Goal: Check status

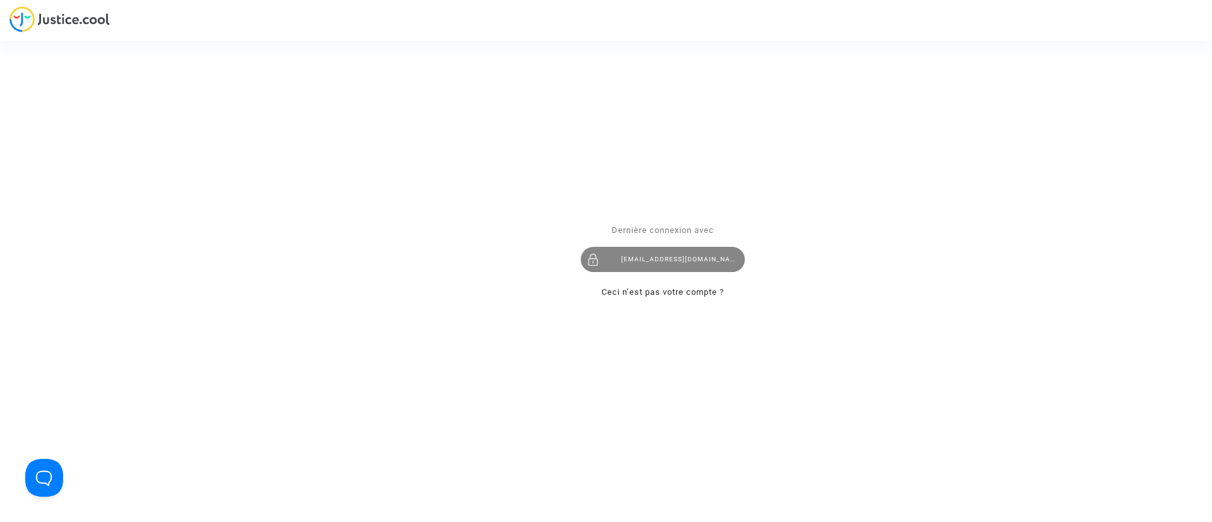
click at [686, 264] on div "[EMAIL_ADDRESS][DOMAIN_NAME]" at bounding box center [663, 259] width 164 height 25
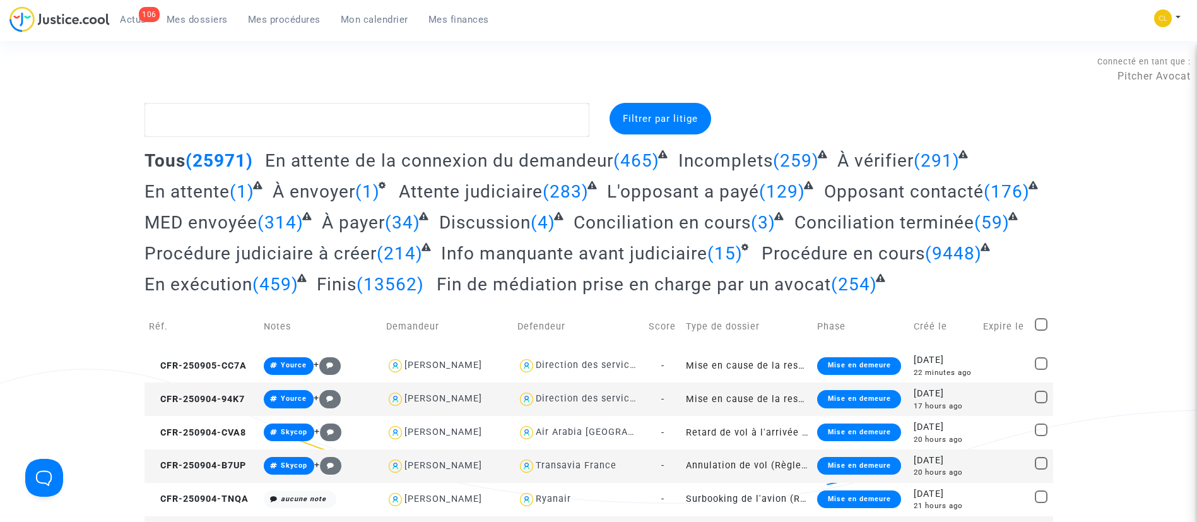
click at [371, 28] on link "Mon calendrier" at bounding box center [375, 19] width 88 height 19
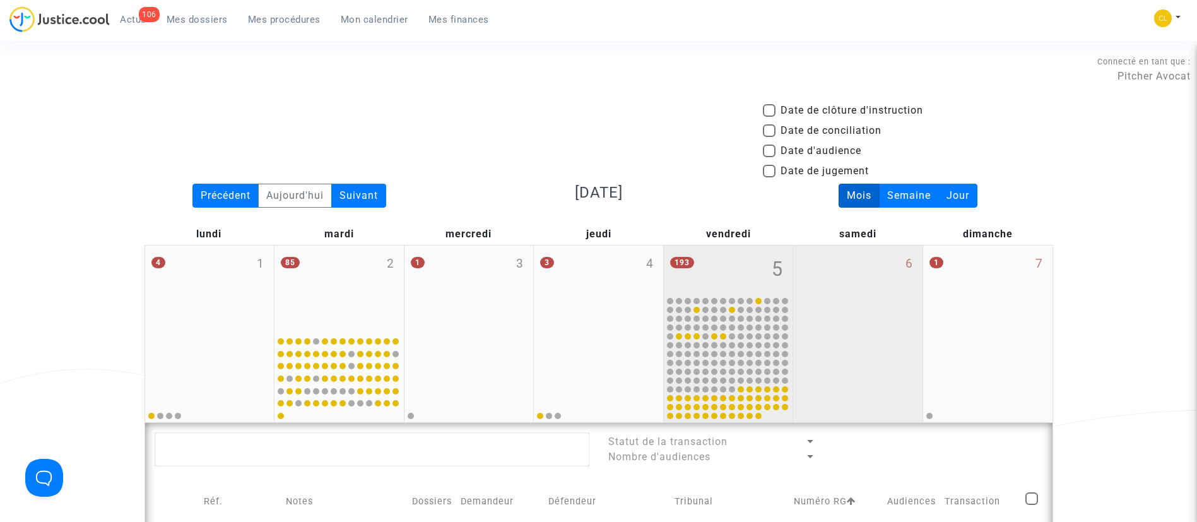
click at [855, 282] on div "6" at bounding box center [857, 333] width 129 height 177
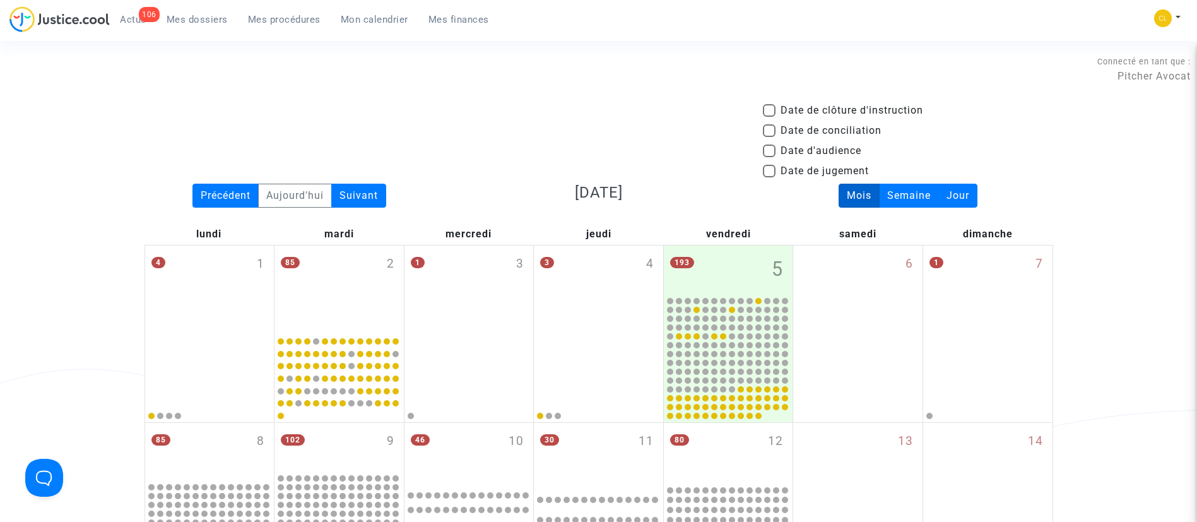
scroll to position [293, 0]
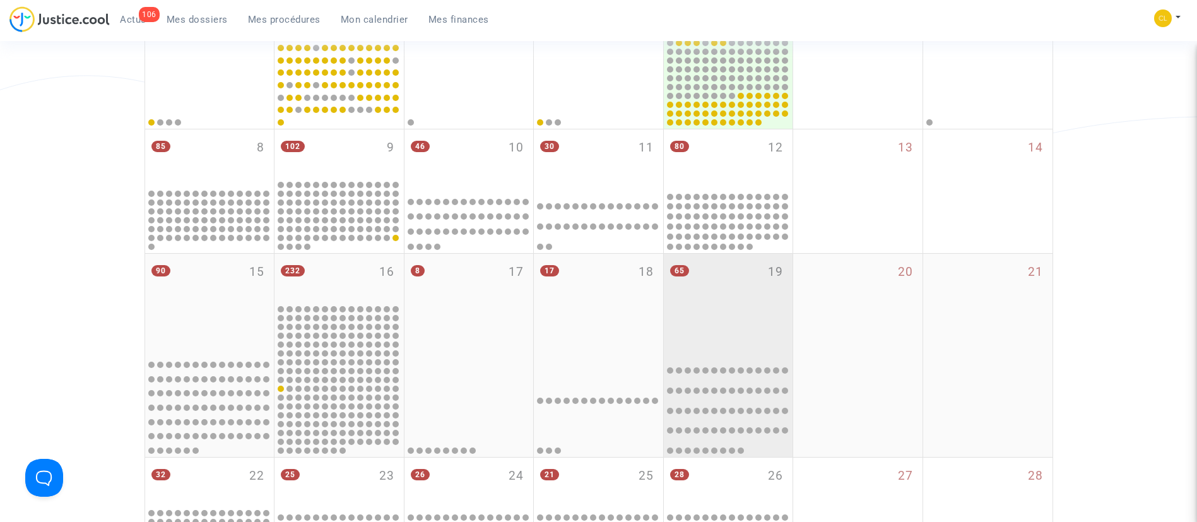
click at [768, 316] on div "65 19" at bounding box center [728, 304] width 129 height 100
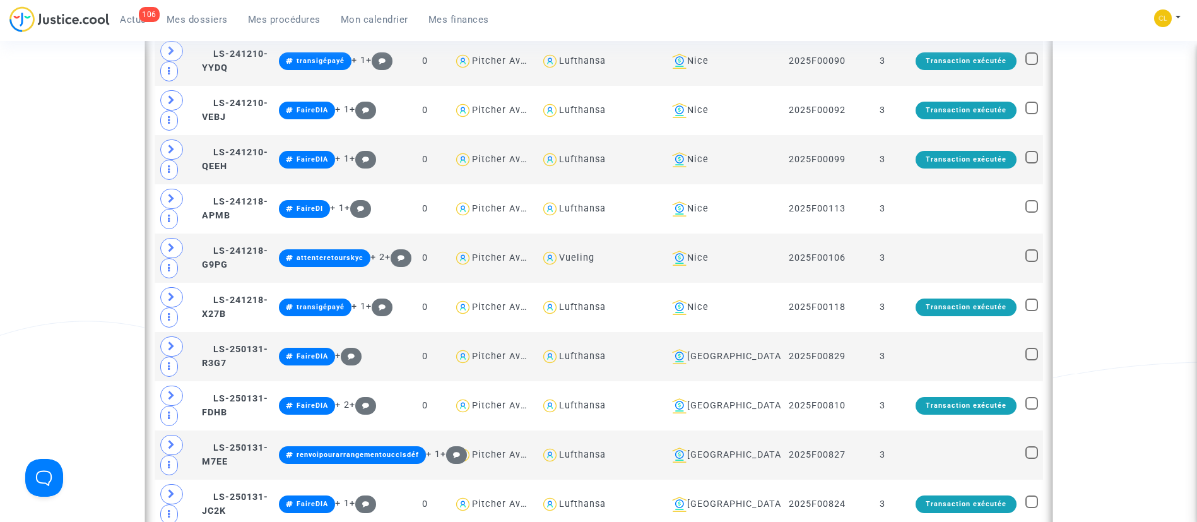
scroll to position [2035, 0]
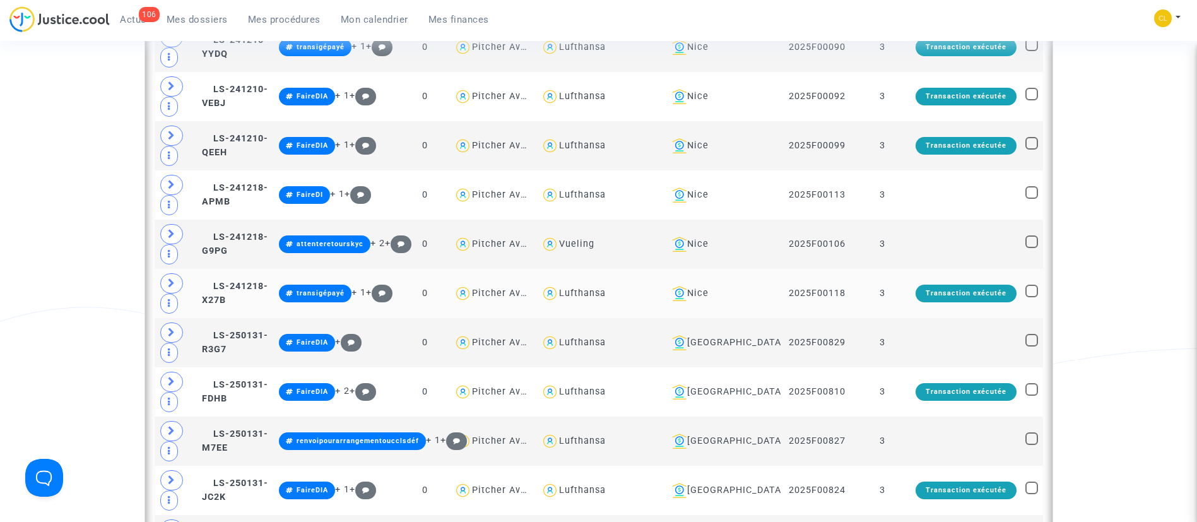
scroll to position [2082, 0]
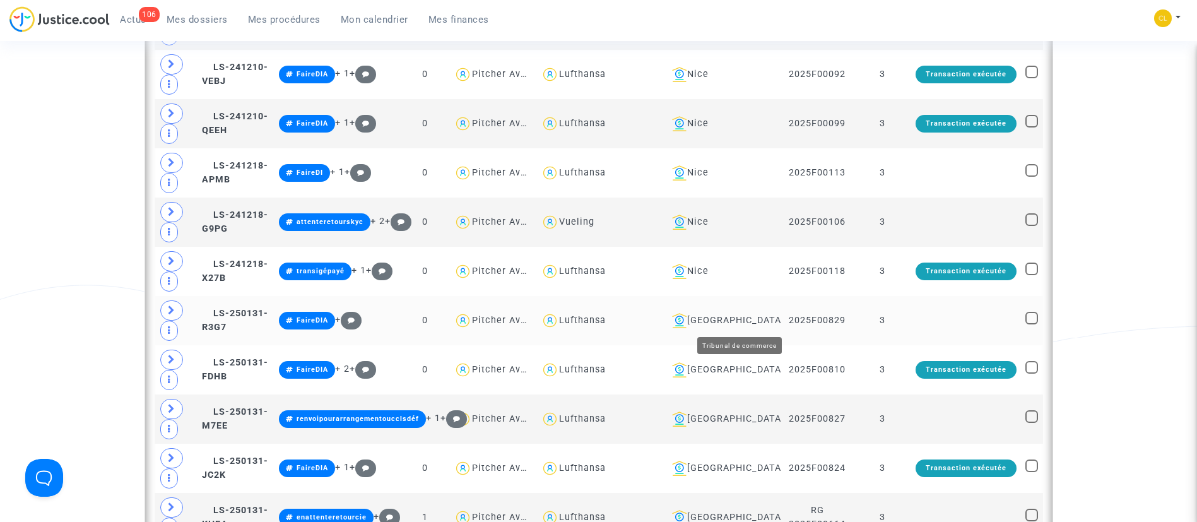
click at [749, 316] on div "[GEOGRAPHIC_DATA]" at bounding box center [721, 320] width 109 height 15
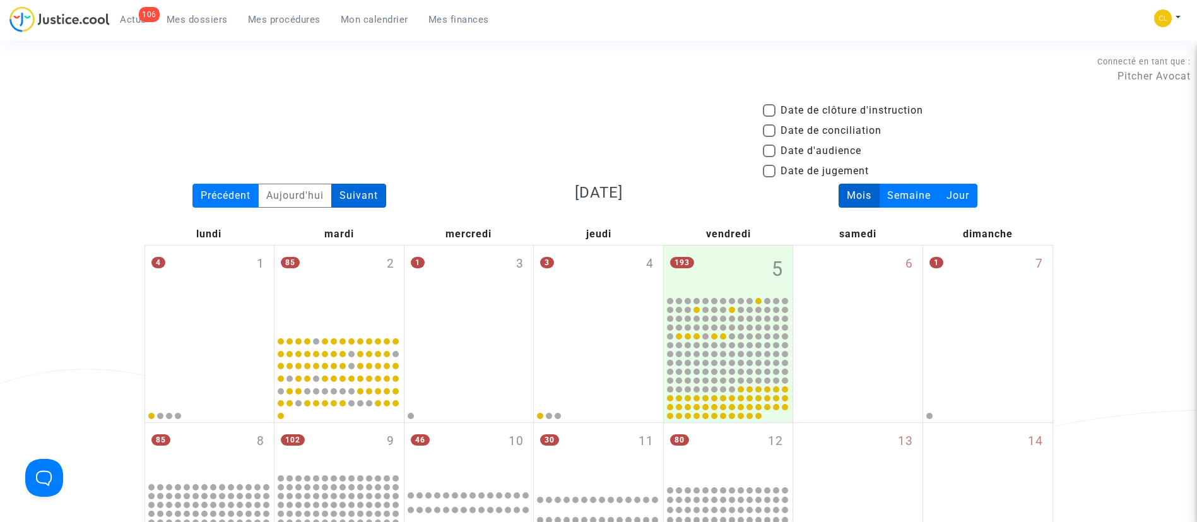
click at [347, 197] on div "Suivant" at bounding box center [358, 196] width 55 height 24
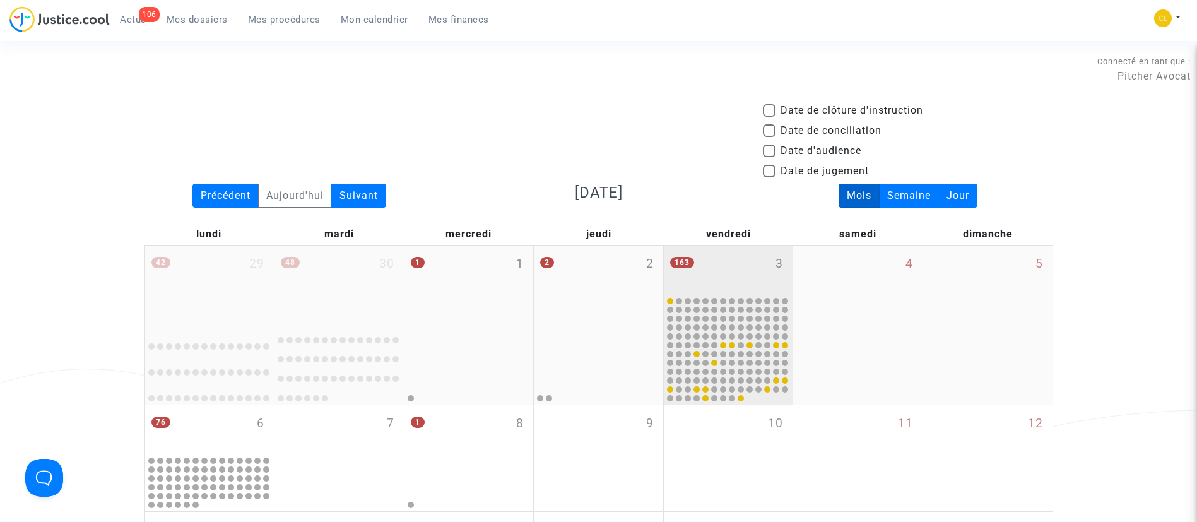
click at [759, 277] on div "163 3" at bounding box center [728, 269] width 129 height 49
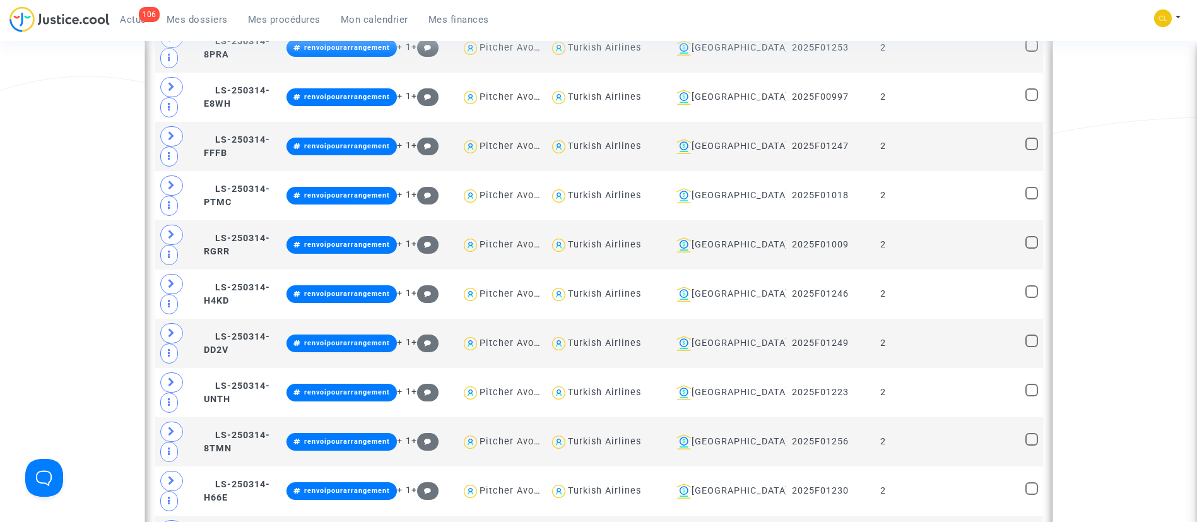
scroll to position [1481, 0]
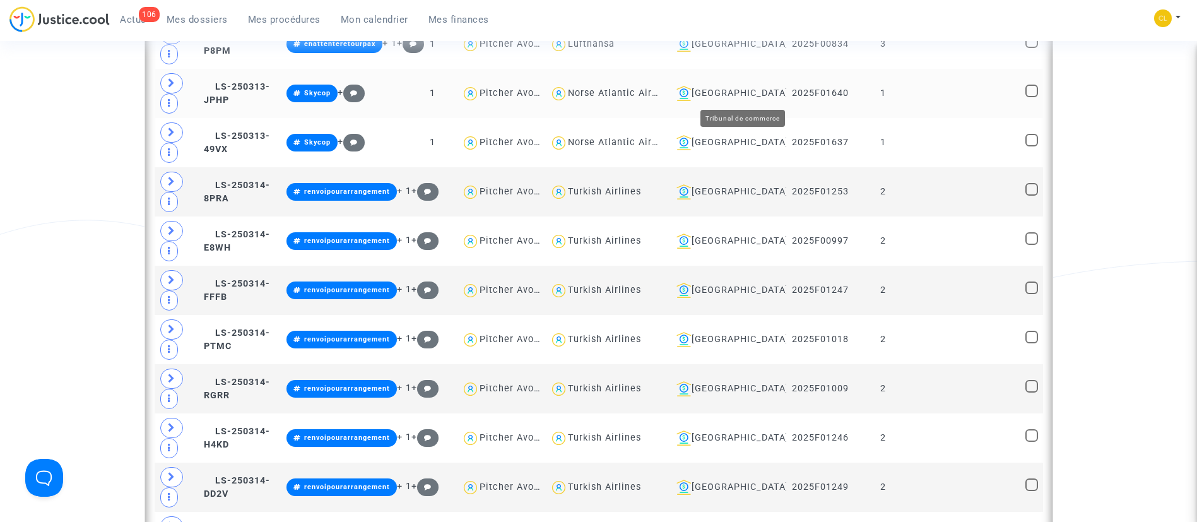
click at [759, 93] on div "[GEOGRAPHIC_DATA]" at bounding box center [726, 93] width 110 height 15
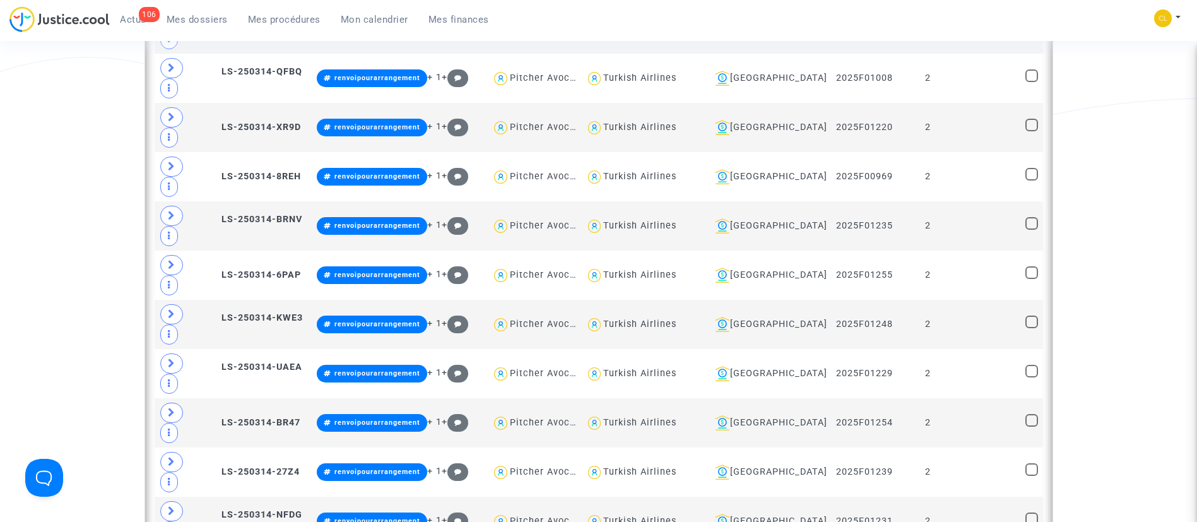
scroll to position [1645, 0]
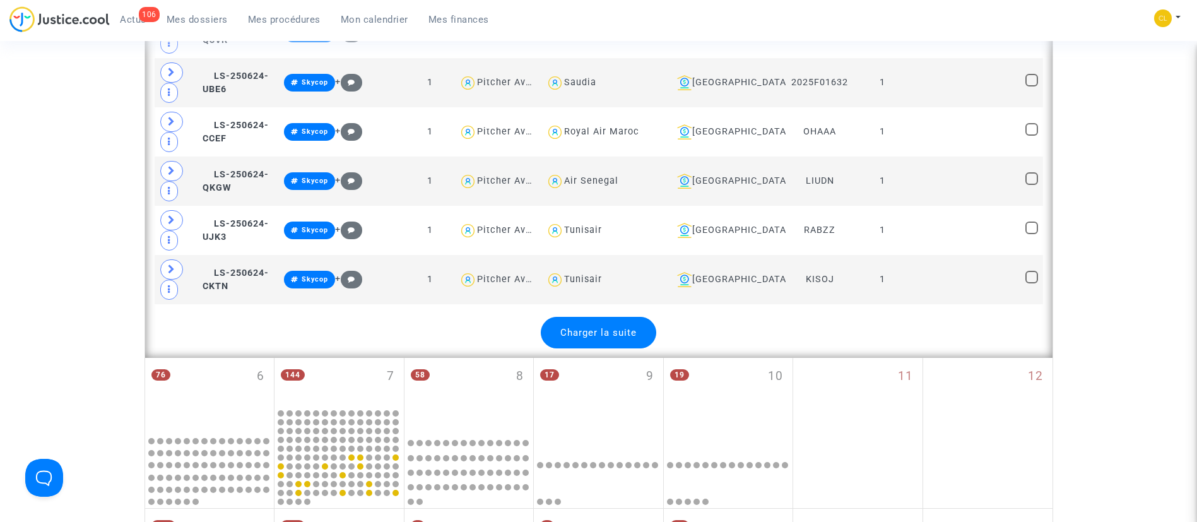
scroll to position [5135, 0]
click at [579, 322] on div "Charger la suite" at bounding box center [598, 332] width 115 height 32
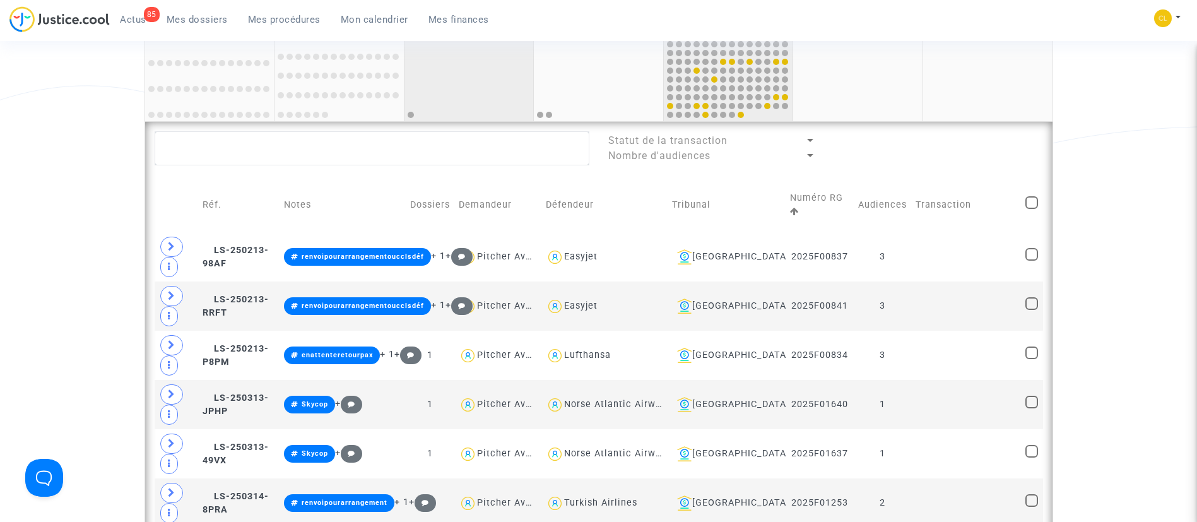
scroll to position [0, 0]
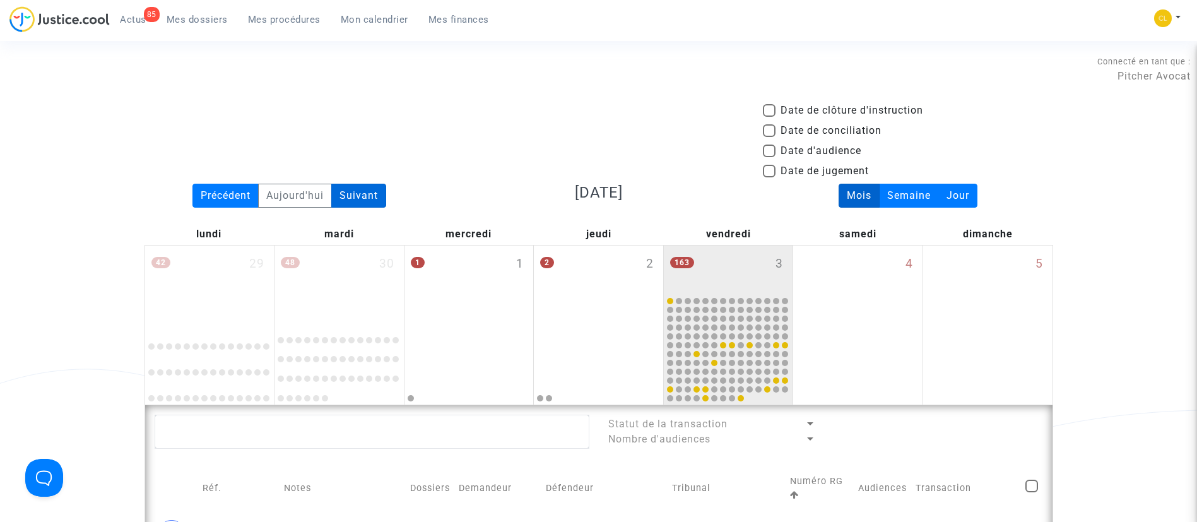
click at [350, 192] on div "Suivant" at bounding box center [358, 196] width 55 height 24
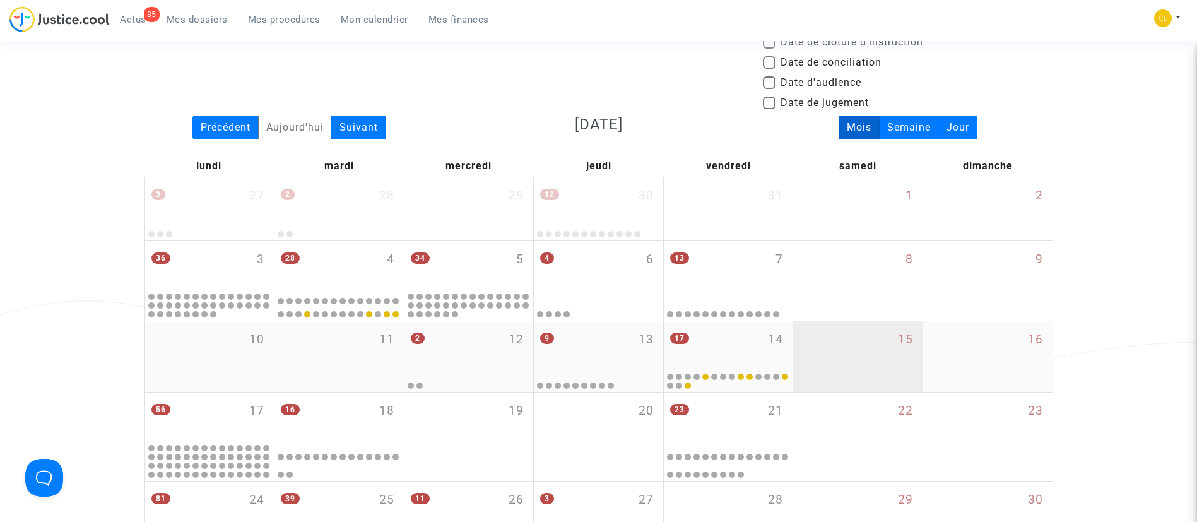
scroll to position [66, 0]
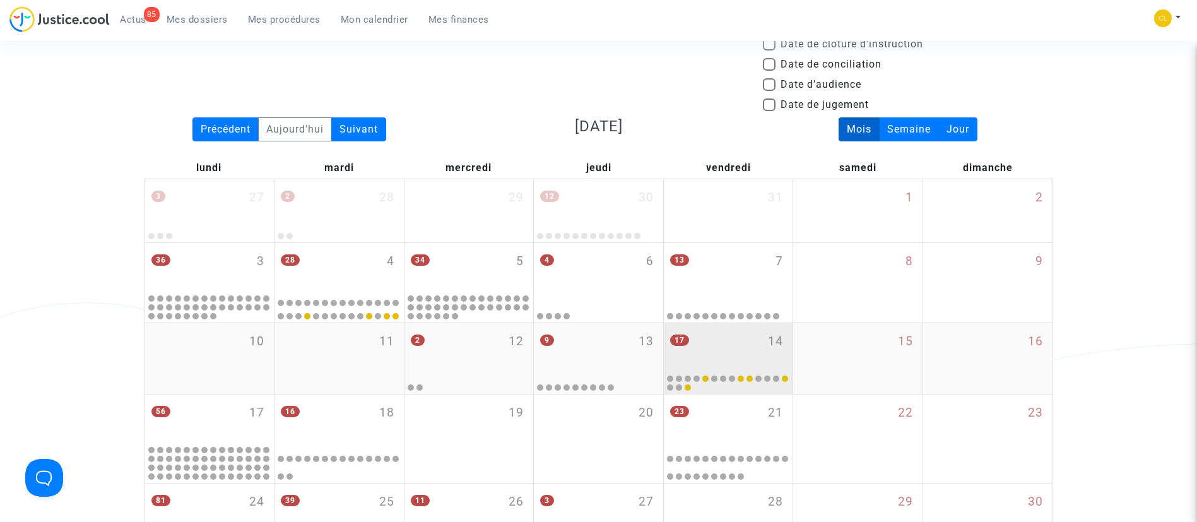
click at [743, 353] on div "17 14" at bounding box center [728, 347] width 129 height 49
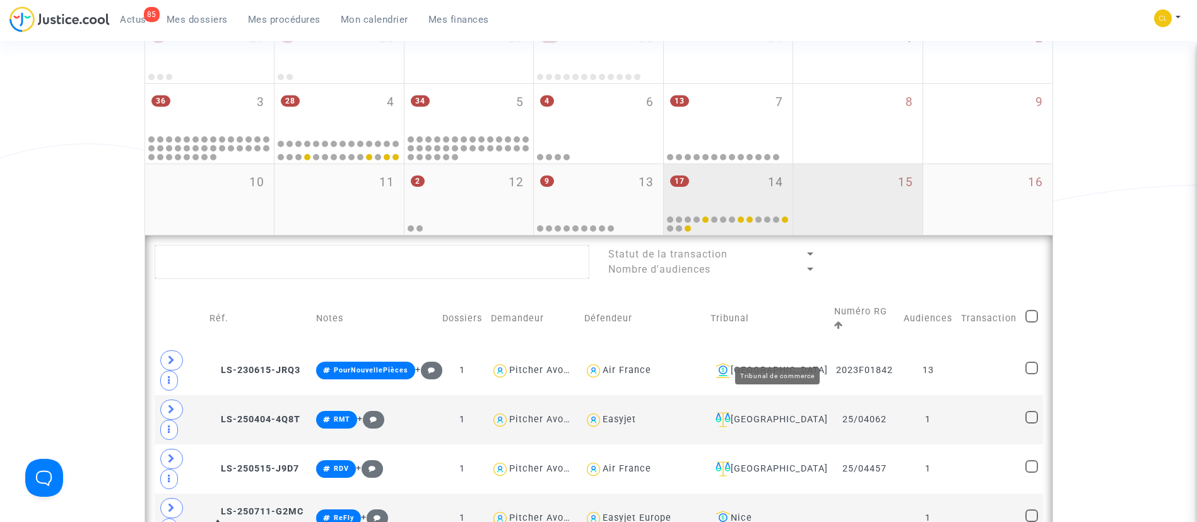
scroll to position [225, 0]
click at [837, 210] on div "15" at bounding box center [857, 200] width 129 height 71
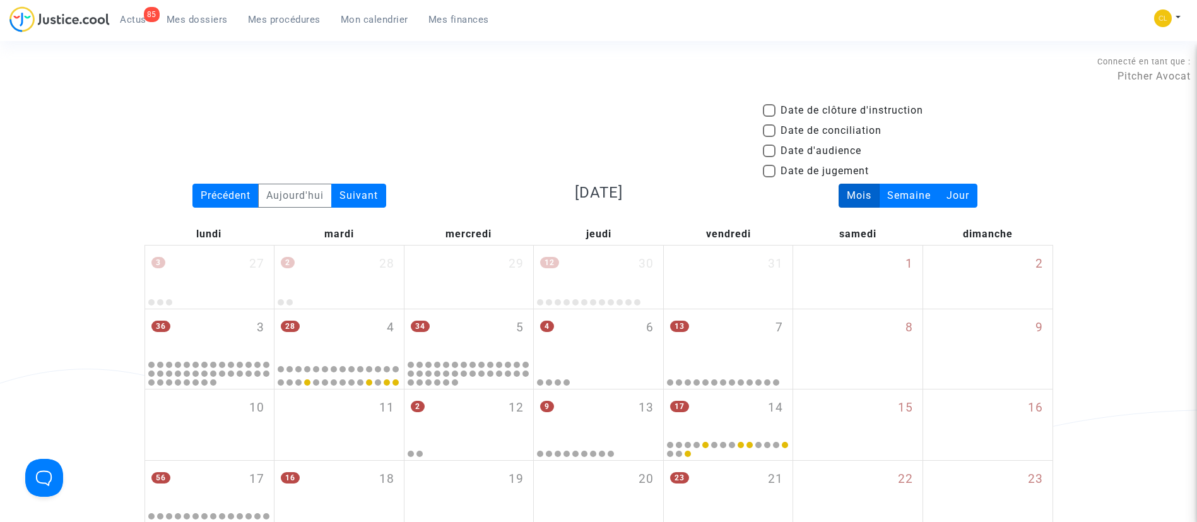
click at [300, 14] on span "Mes procédures" at bounding box center [284, 19] width 73 height 11
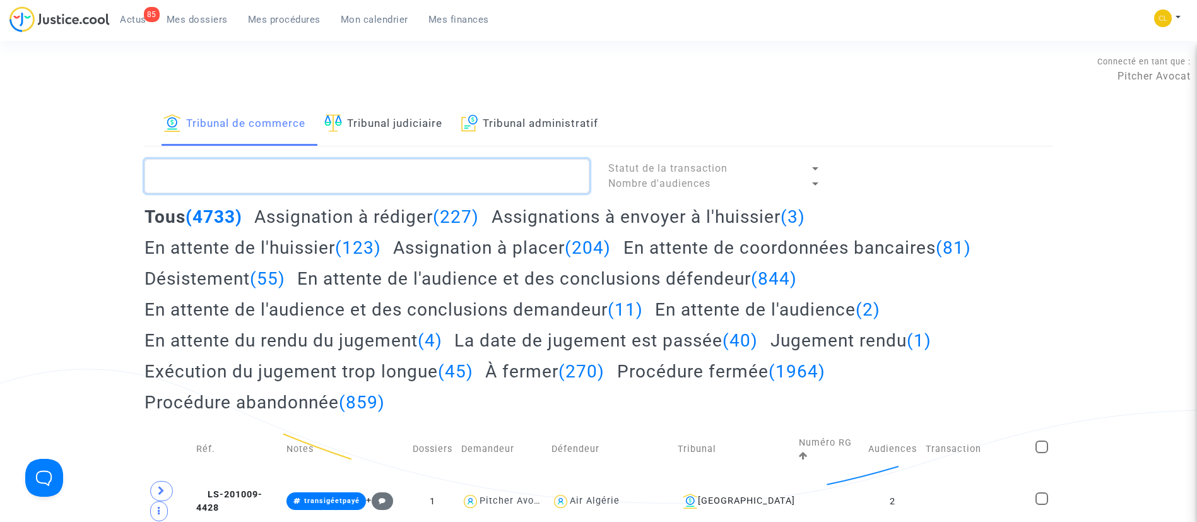
click at [360, 172] on textarea at bounding box center [367, 176] width 445 height 34
paste textarea "2025F01587"
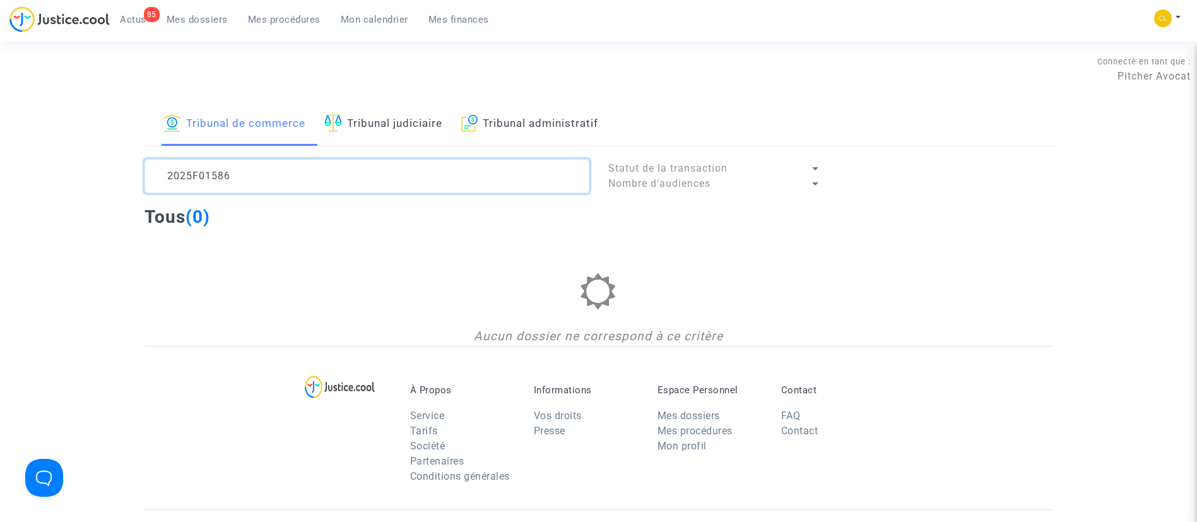
click at [265, 177] on textarea at bounding box center [367, 176] width 445 height 34
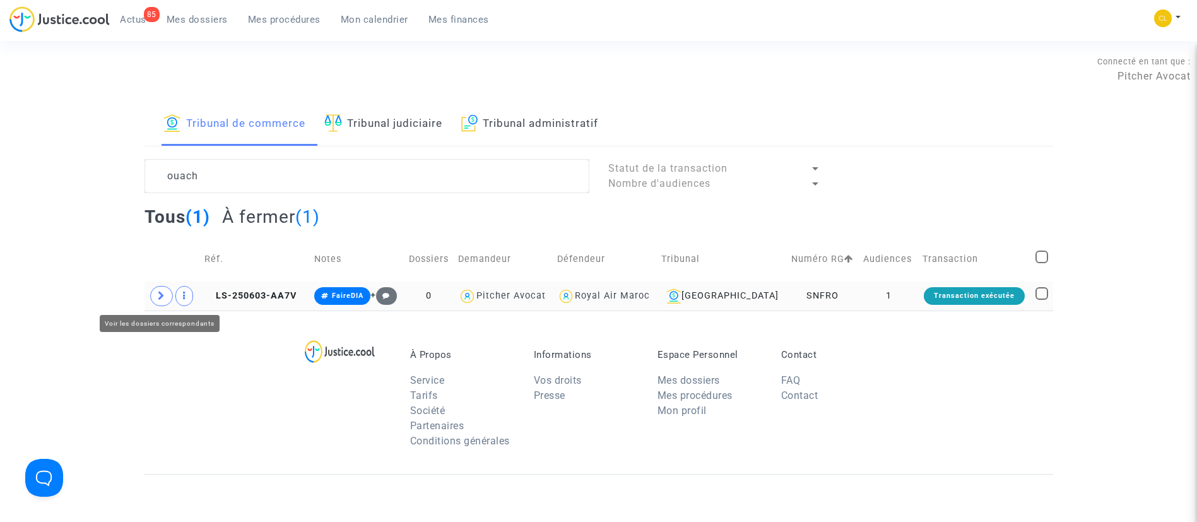
click at [158, 298] on icon at bounding box center [162, 295] width 8 height 9
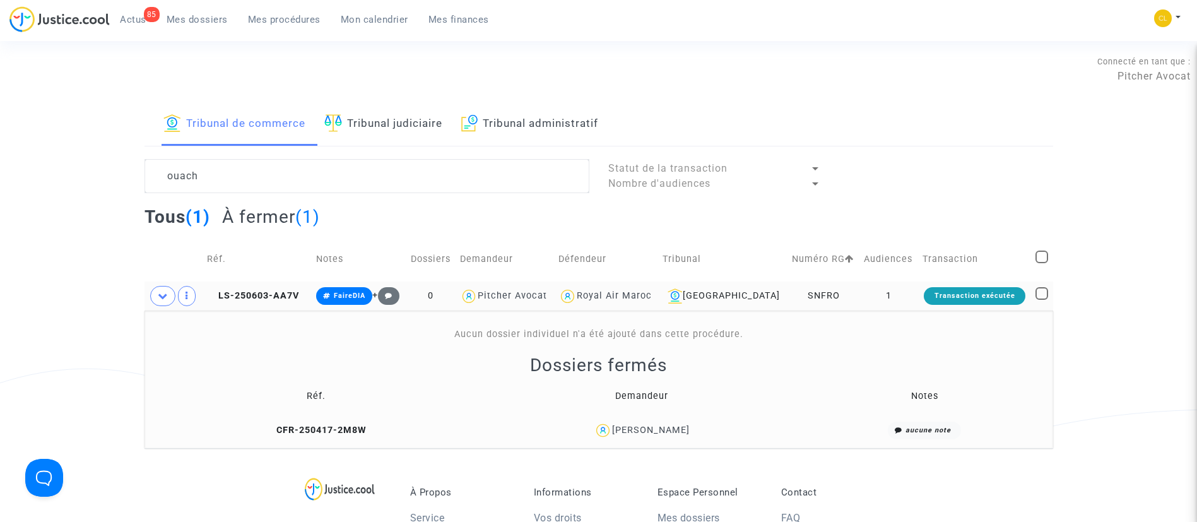
click at [899, 303] on td "1" at bounding box center [889, 295] width 59 height 29
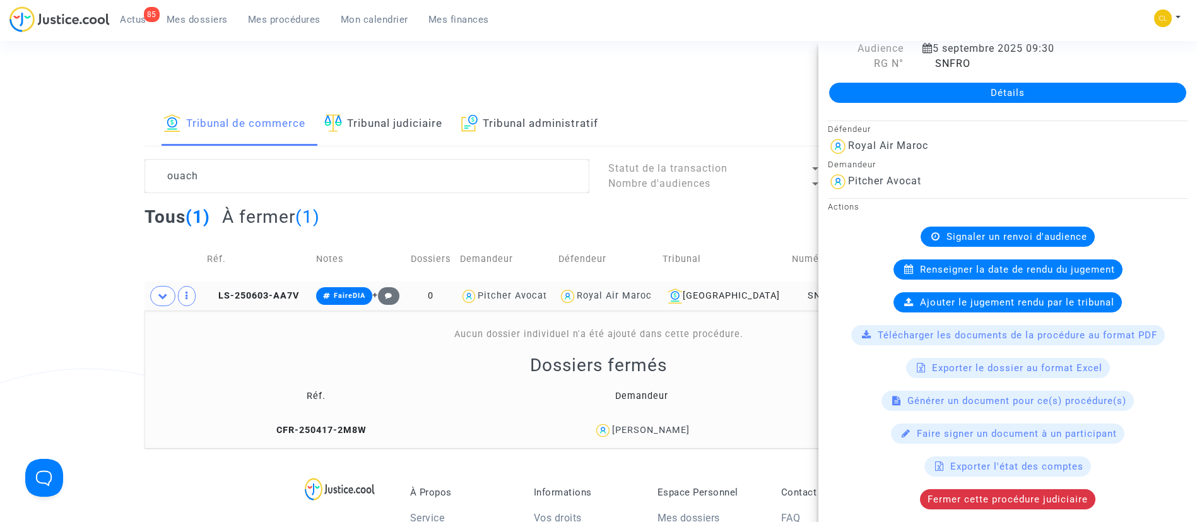
scroll to position [50, 0]
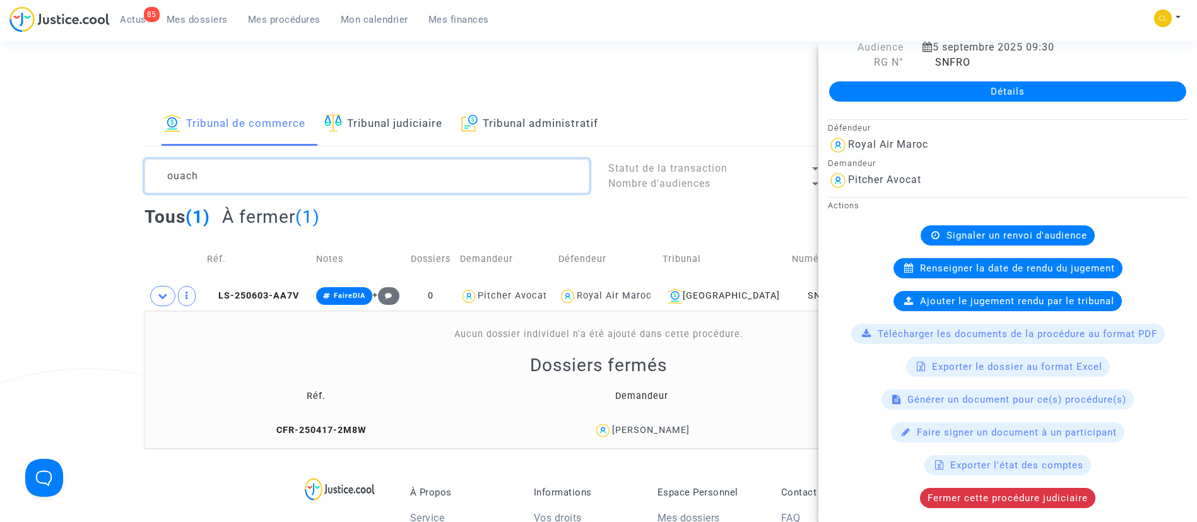
click at [220, 172] on textarea at bounding box center [367, 176] width 445 height 34
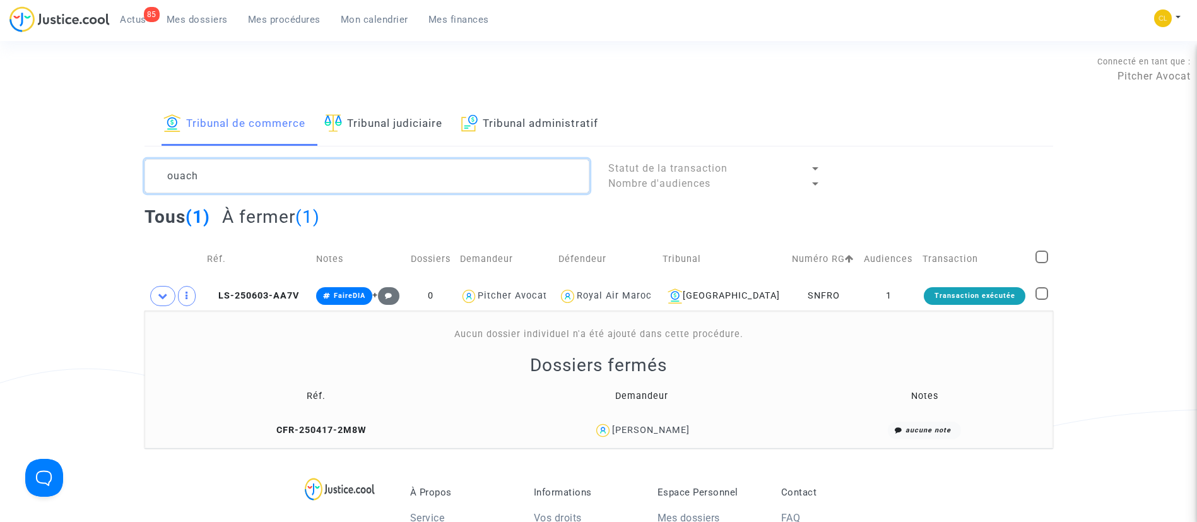
scroll to position [0, 0]
click at [220, 172] on textarea at bounding box center [367, 176] width 445 height 34
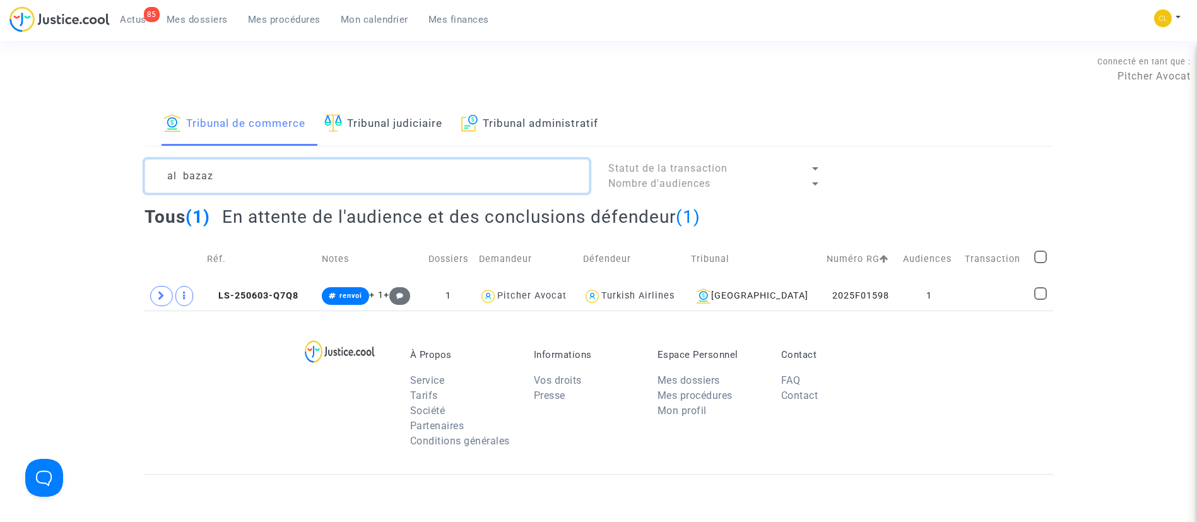
type textarea "al bazaz"
click at [364, 20] on span "Mon calendrier" at bounding box center [375, 19] width 68 height 11
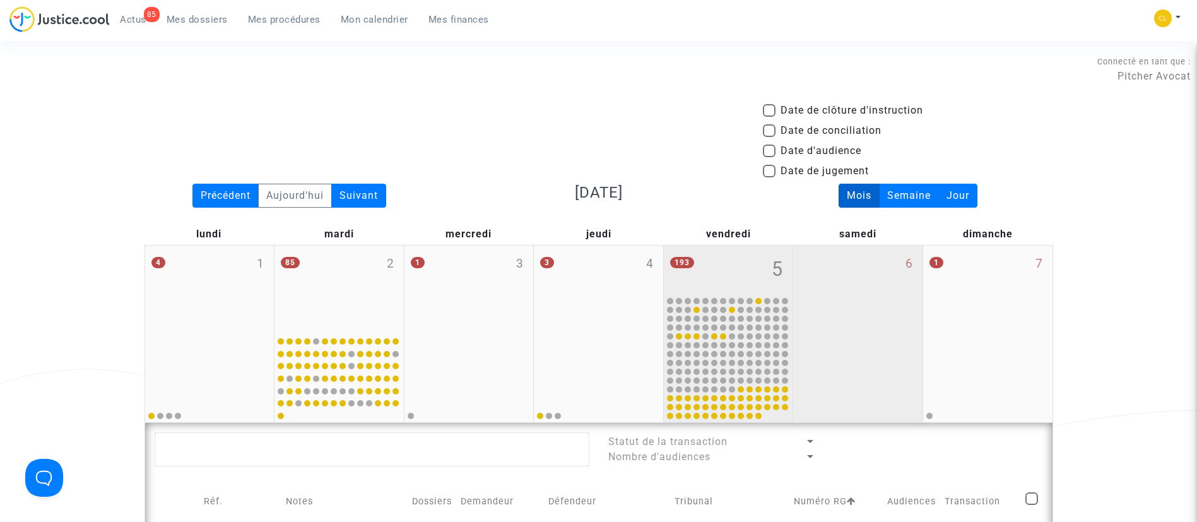
click at [837, 279] on div "6" at bounding box center [857, 333] width 129 height 177
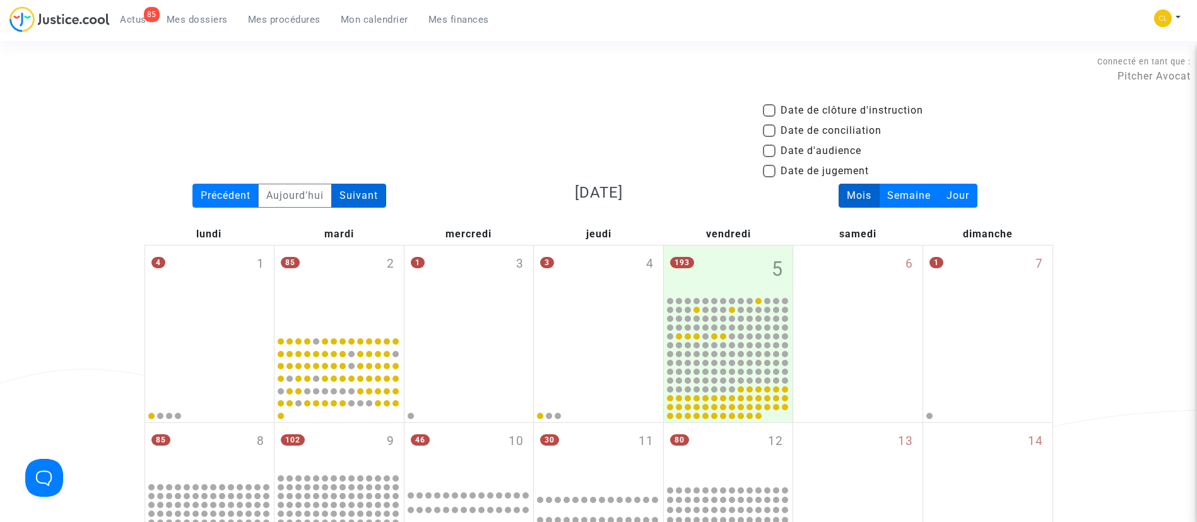
click at [362, 194] on div "Suivant" at bounding box center [358, 196] width 55 height 24
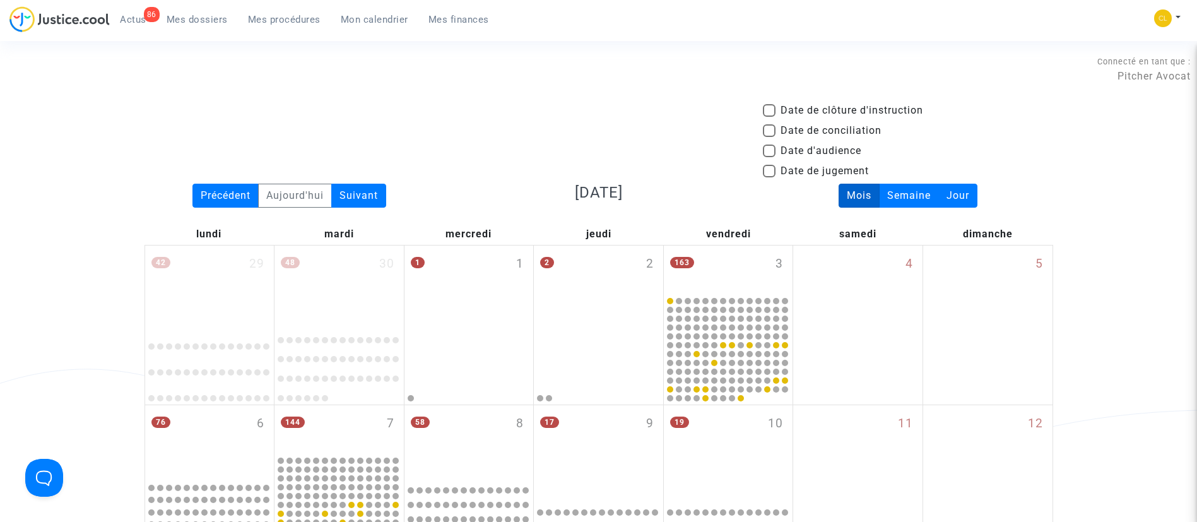
click at [192, 20] on span "Mes dossiers" at bounding box center [197, 19] width 61 height 11
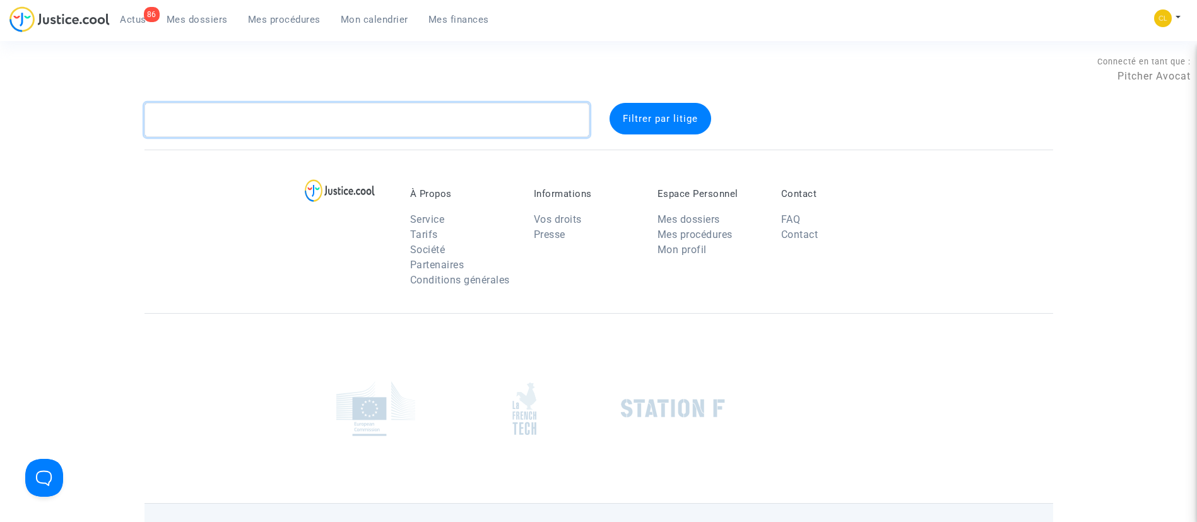
click at [237, 120] on textarea at bounding box center [367, 120] width 445 height 34
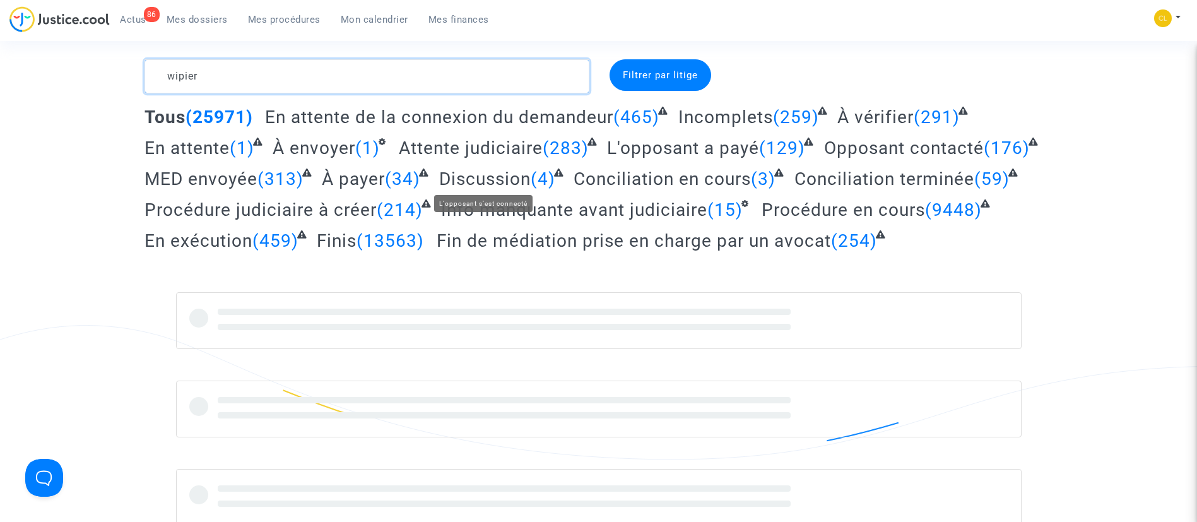
scroll to position [47, 0]
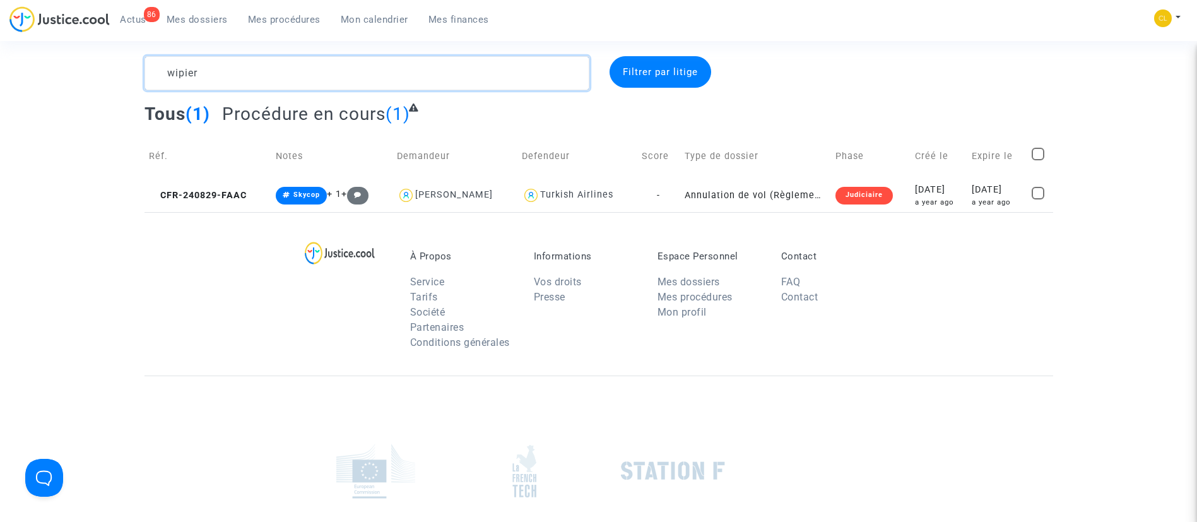
type textarea "wipier"
click at [1003, 197] on div "a year ago" at bounding box center [997, 202] width 50 height 11
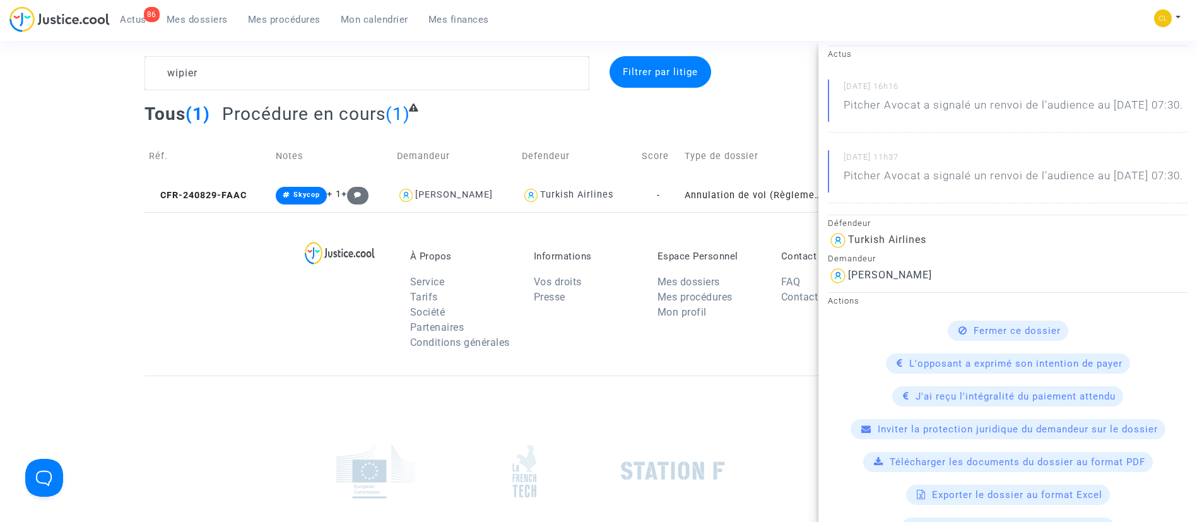
scroll to position [0, 0]
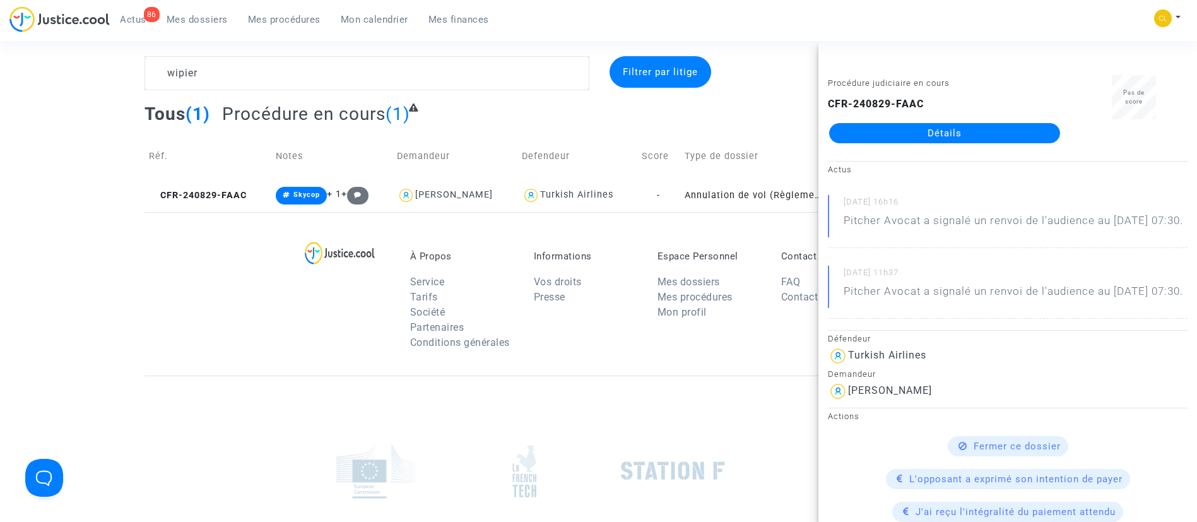
click at [901, 128] on link "Détails" at bounding box center [944, 133] width 231 height 20
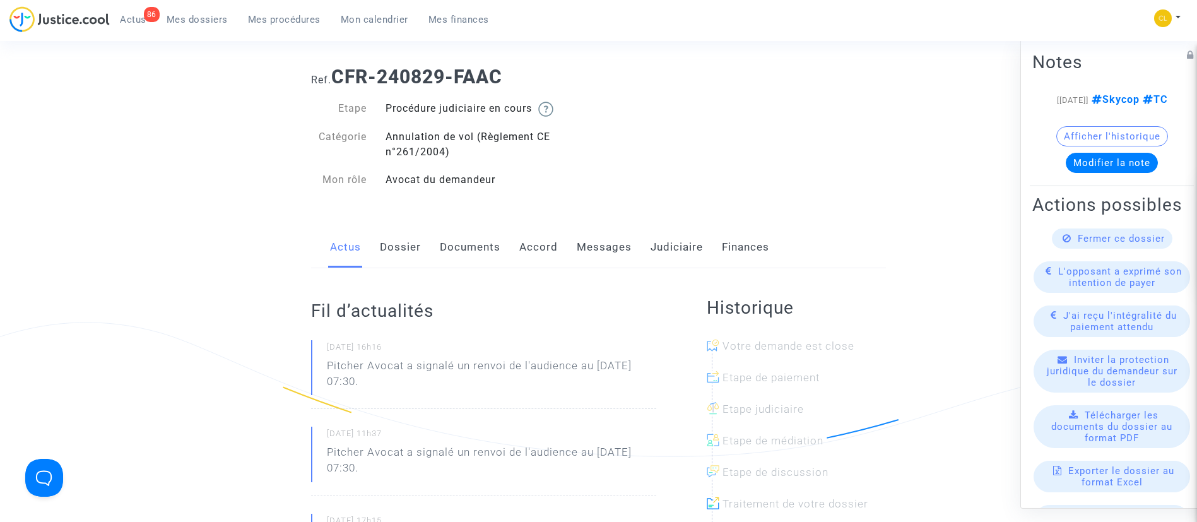
click at [391, 247] on link "Dossier" at bounding box center [400, 248] width 41 height 42
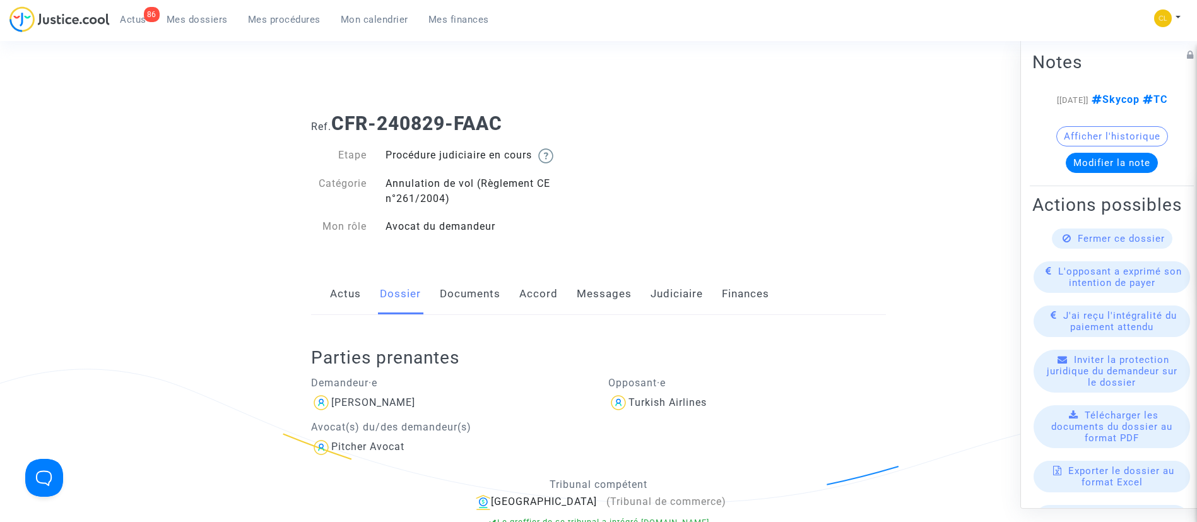
click at [390, 20] on span "Mon calendrier" at bounding box center [375, 19] width 68 height 11
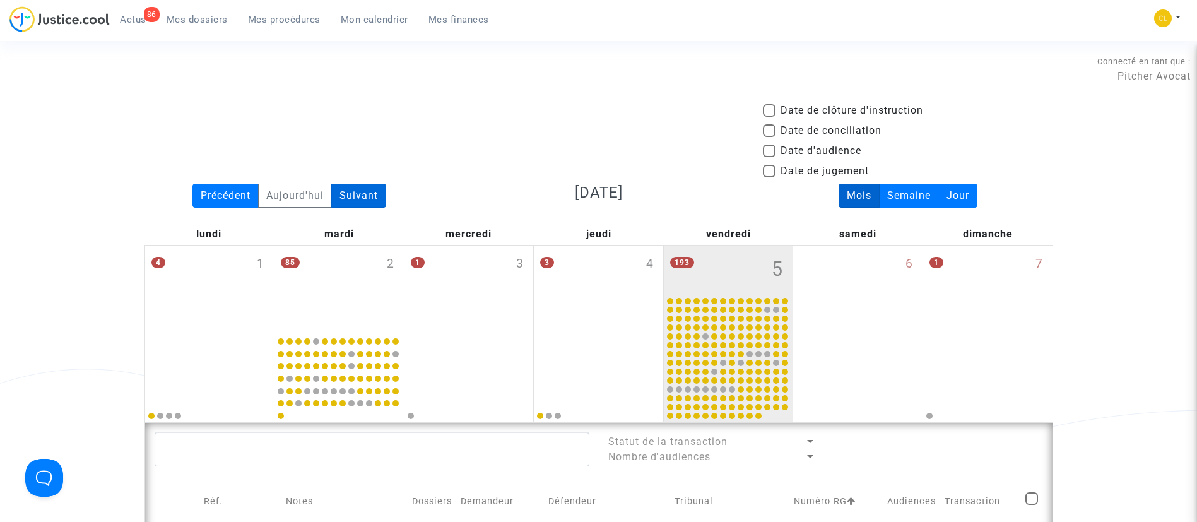
click at [353, 185] on div "Suivant" at bounding box center [358, 196] width 55 height 24
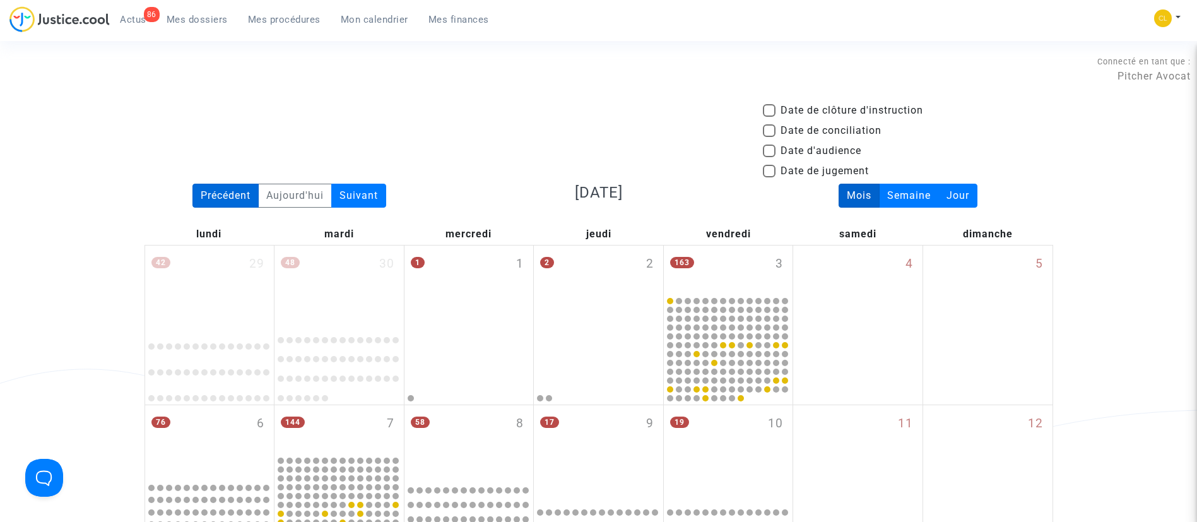
click at [229, 193] on div "Précédent" at bounding box center [225, 196] width 66 height 24
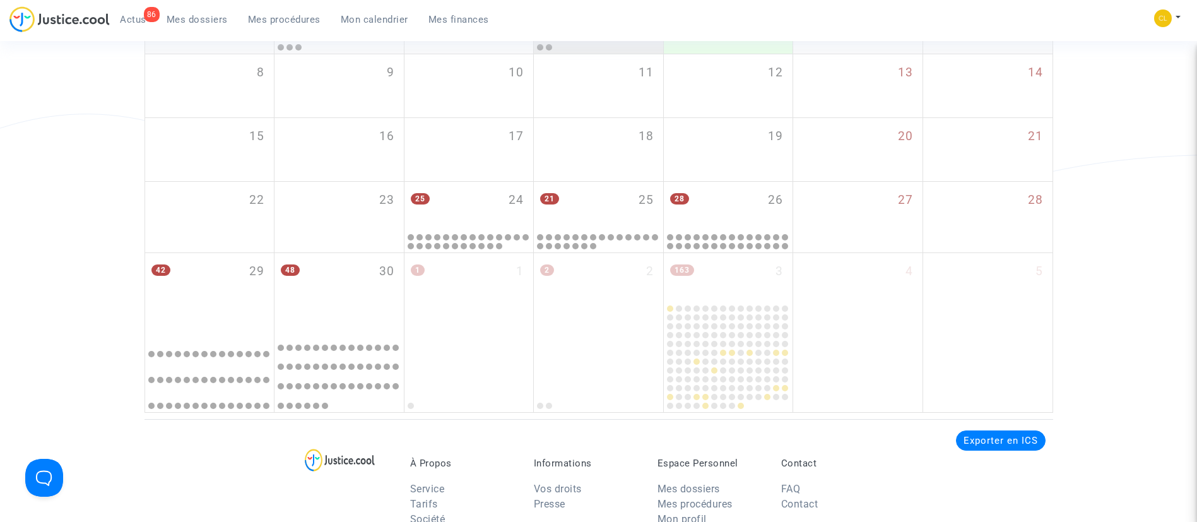
scroll to position [257, 0]
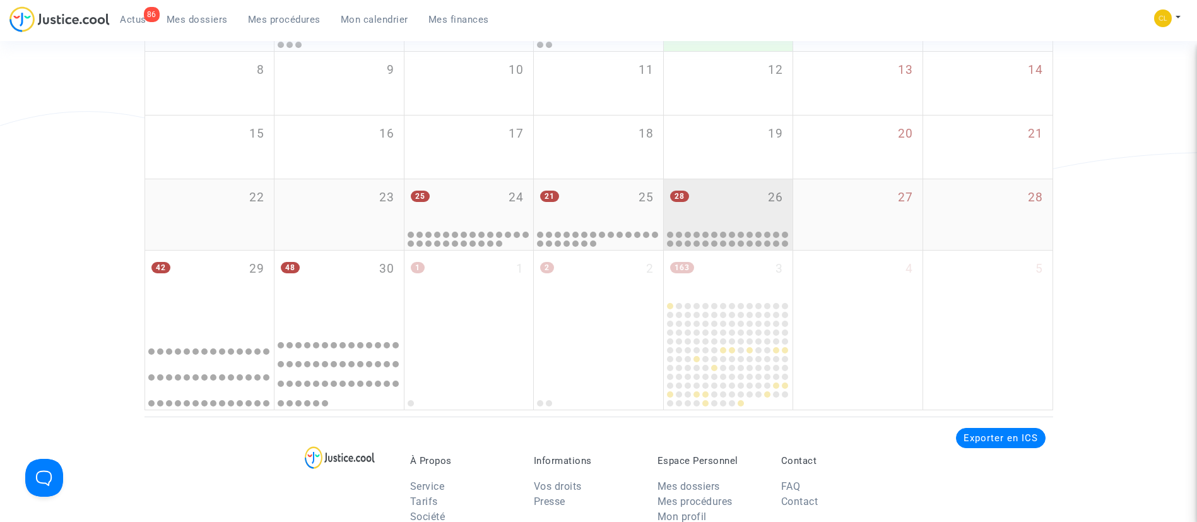
click at [735, 210] on div "28 26" at bounding box center [728, 203] width 129 height 49
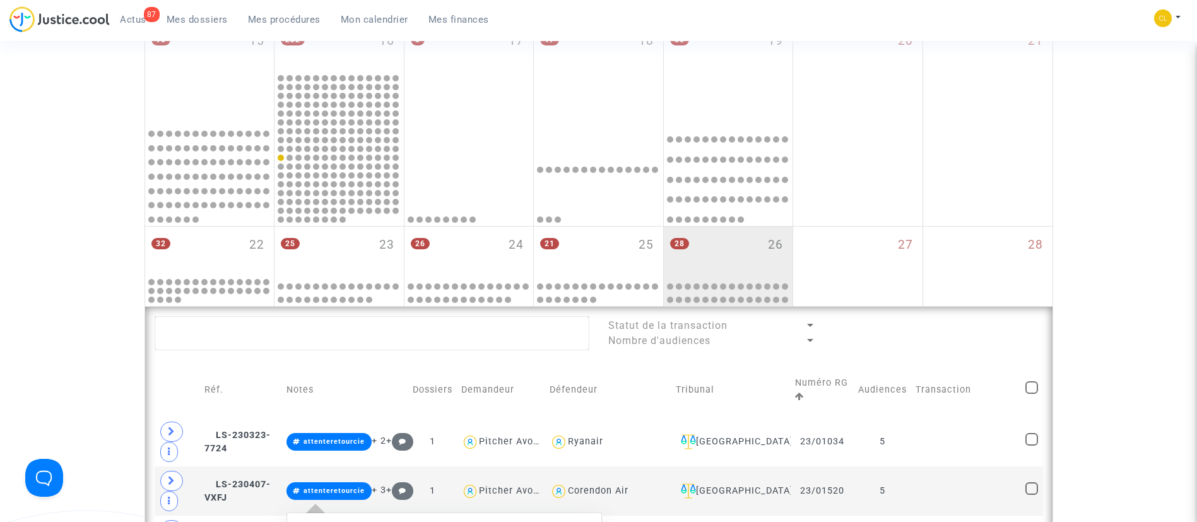
scroll to position [528, 0]
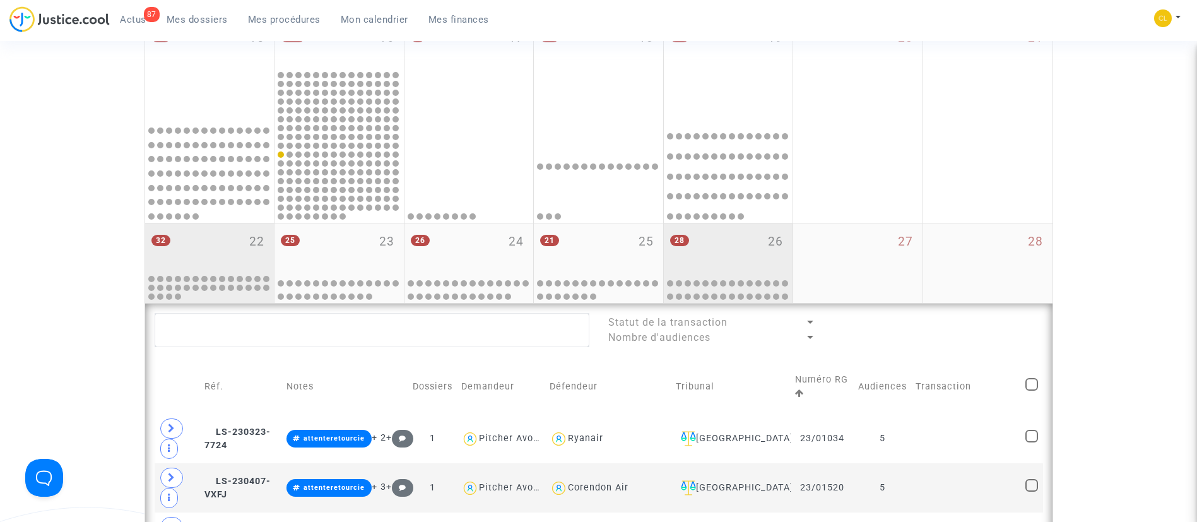
drag, startPoint x: 852, startPoint y: 249, endPoint x: 226, endPoint y: 252, distance: 626.1
click at [852, 249] on div "27" at bounding box center [857, 263] width 129 height 80
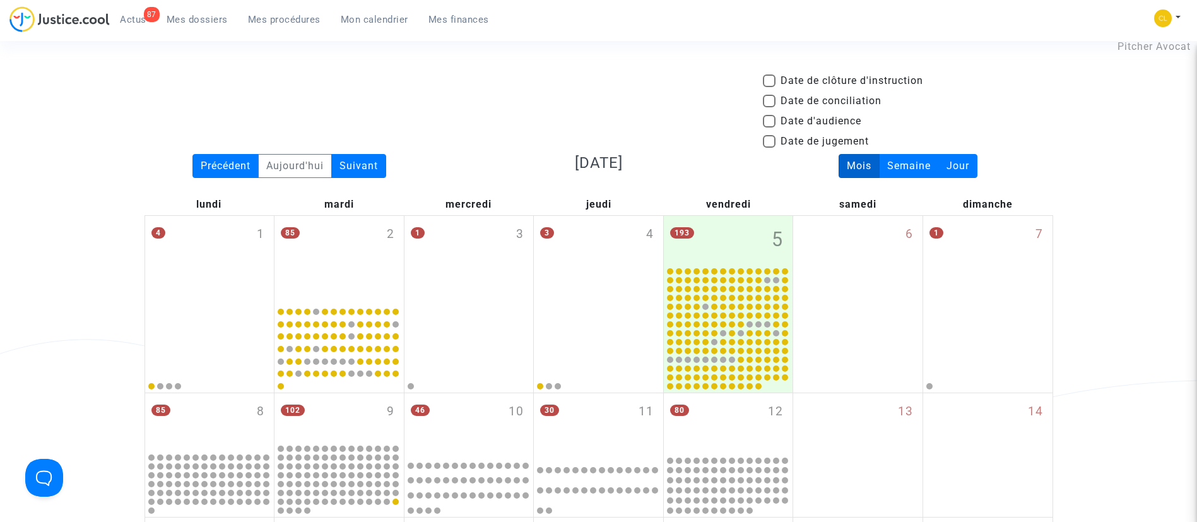
scroll to position [26, 0]
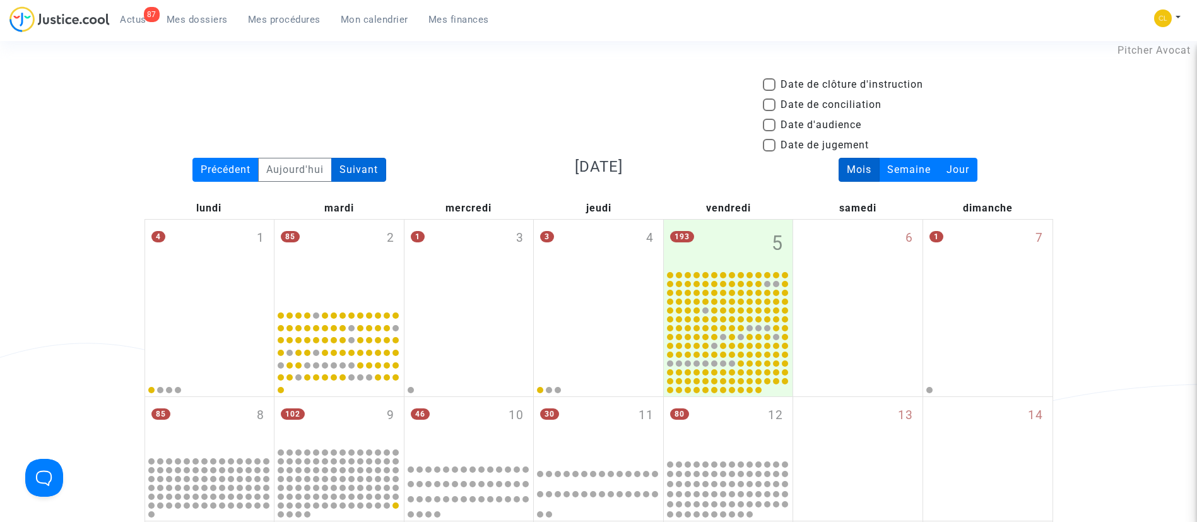
click at [369, 165] on div "Suivant" at bounding box center [358, 170] width 55 height 24
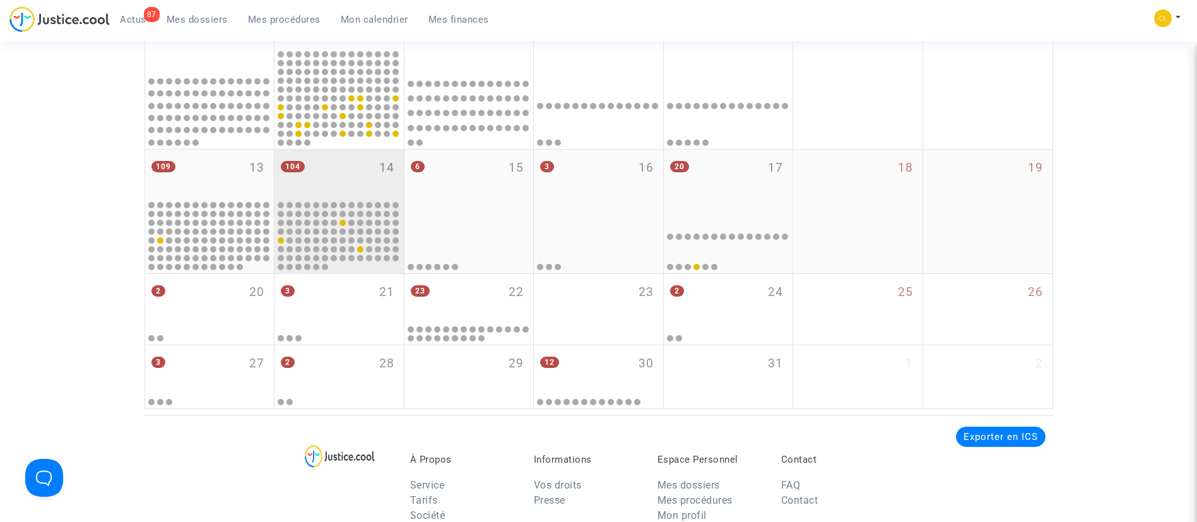
scroll to position [407, 0]
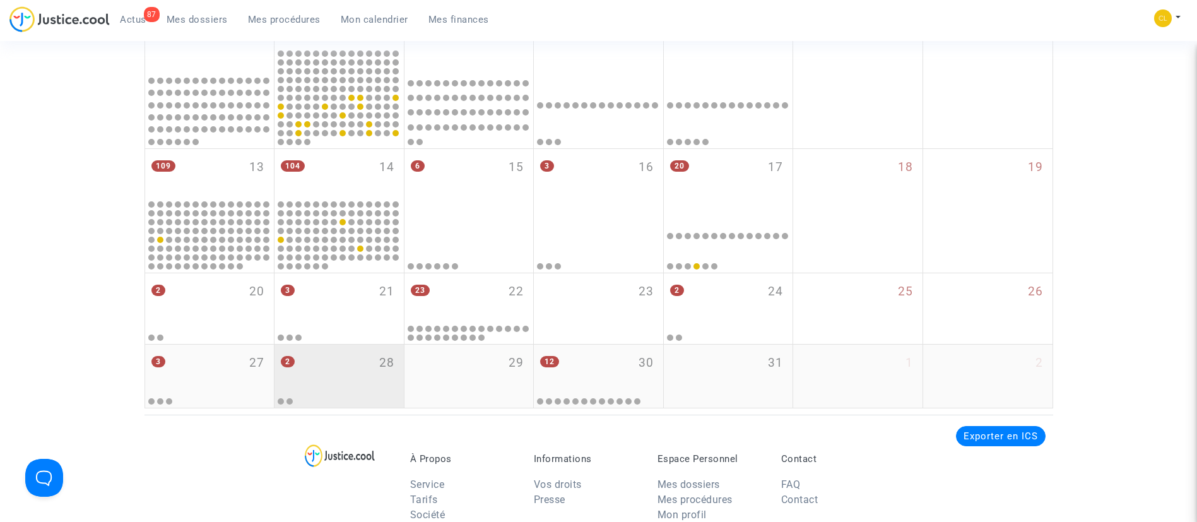
click div "2 28"
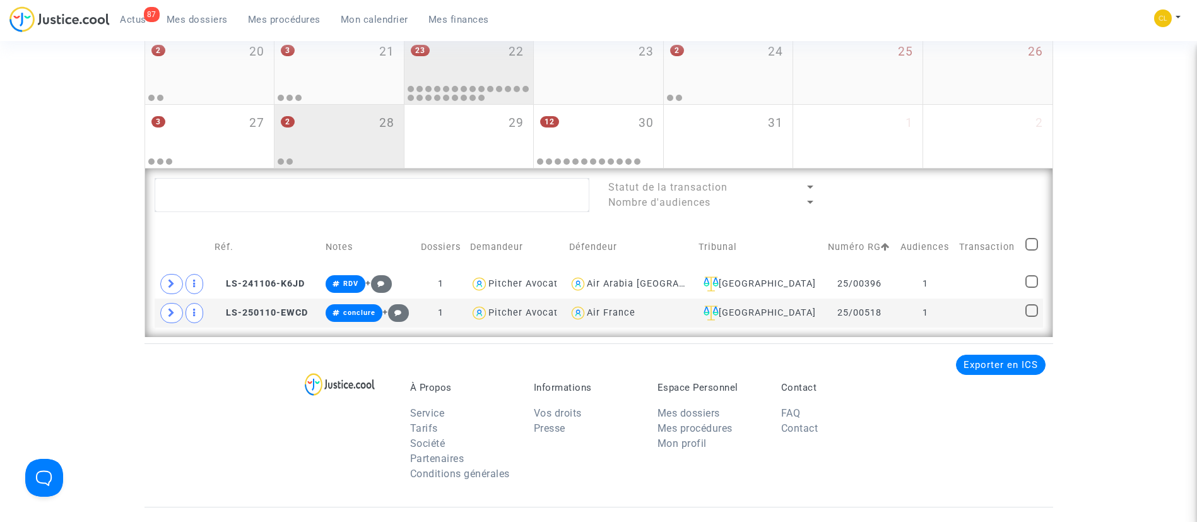
scroll to position [661, 0]
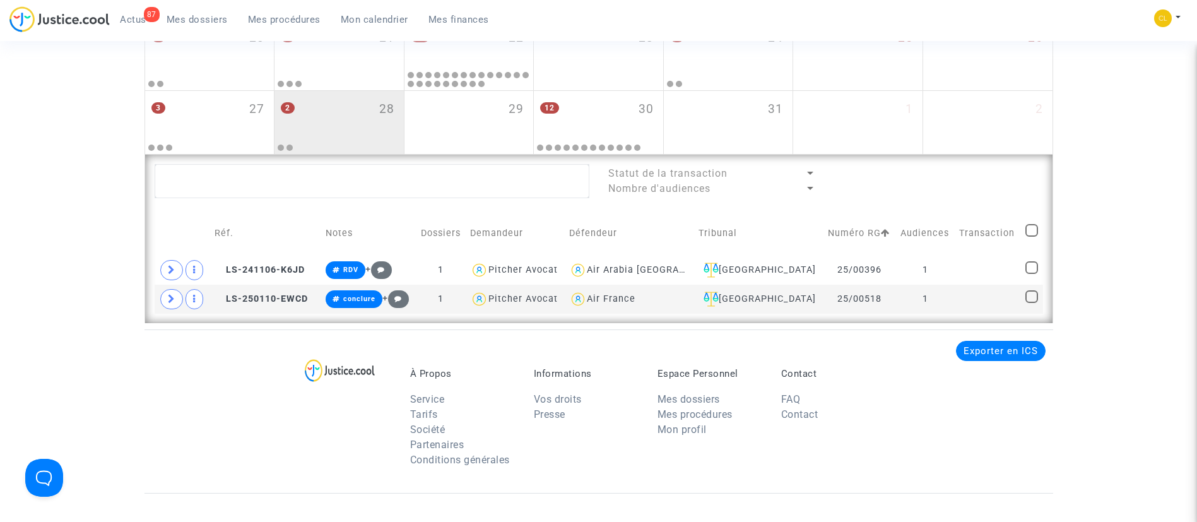
click span "Mes procédures"
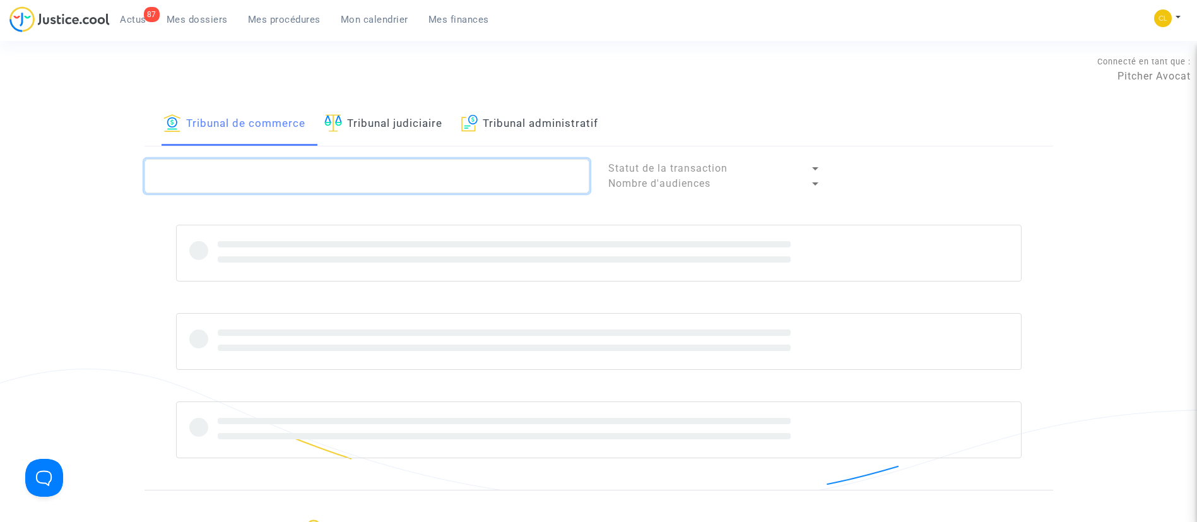
click textarea
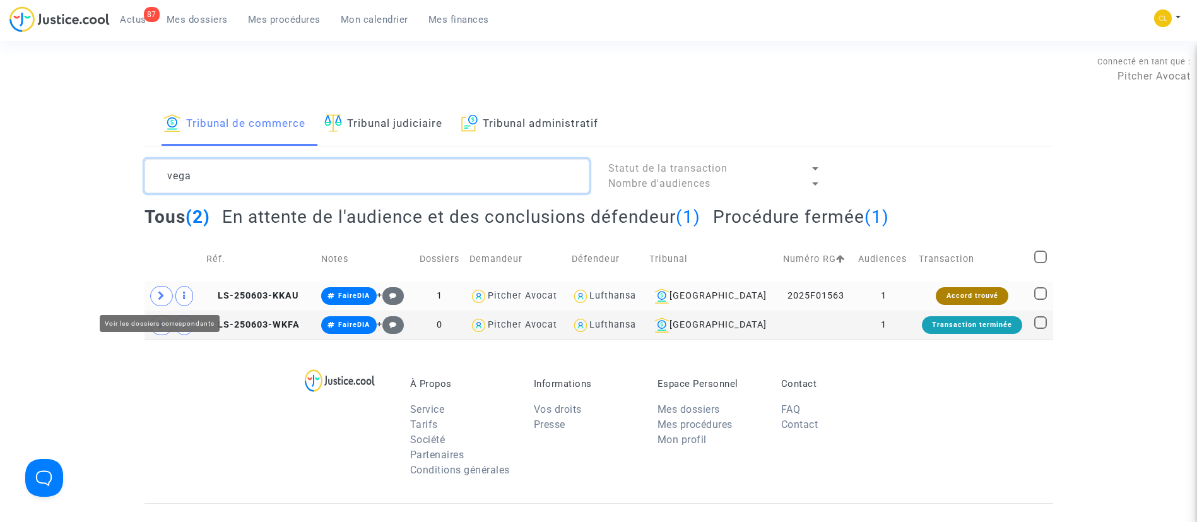
type textarea "vega"
click span
